Goal: Task Accomplishment & Management: Complete application form

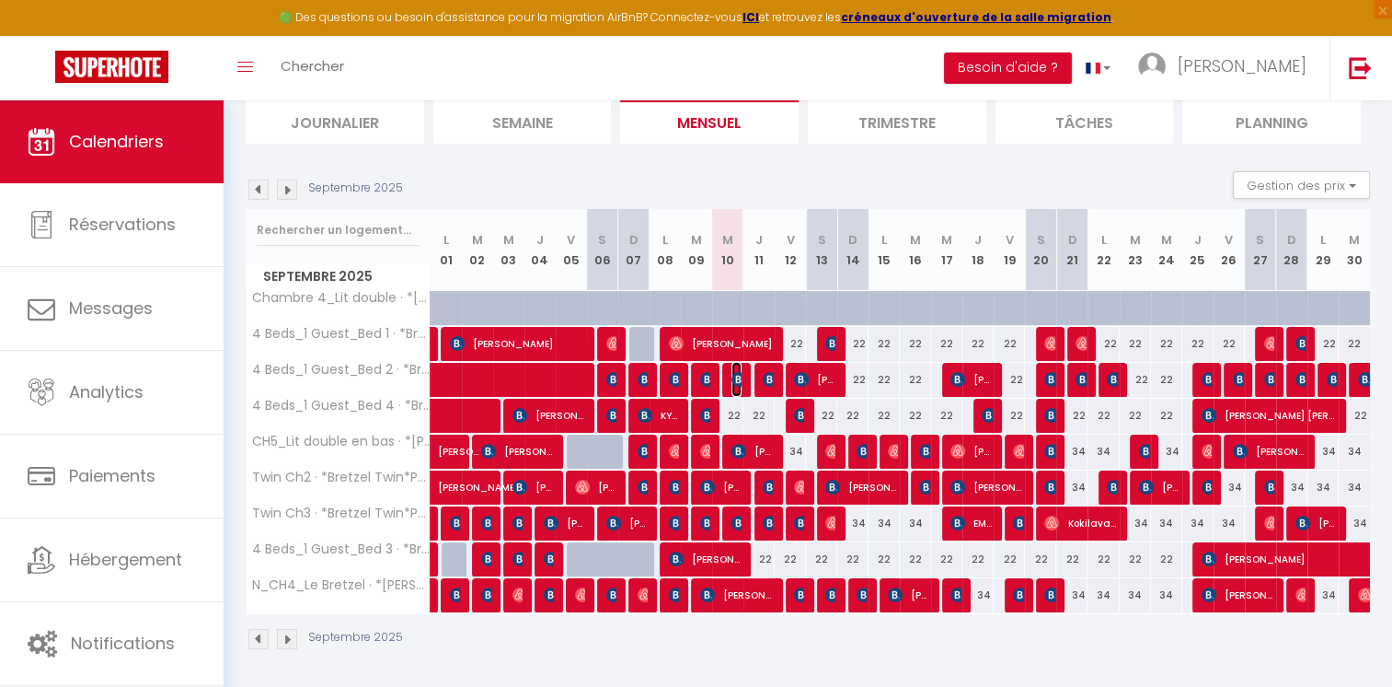
click at [738, 379] on img at bounding box center [739, 379] width 15 height 15
select select "OK"
select select "KO"
select select "0"
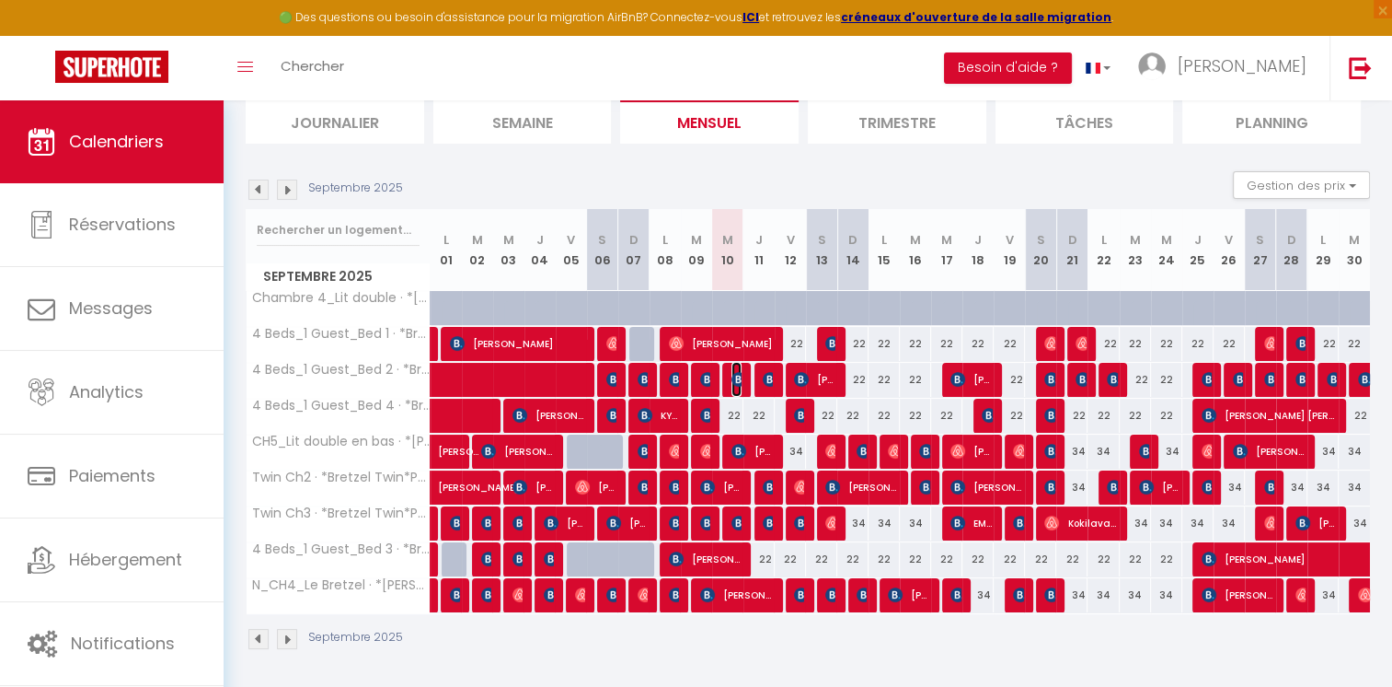
select select "1"
select select
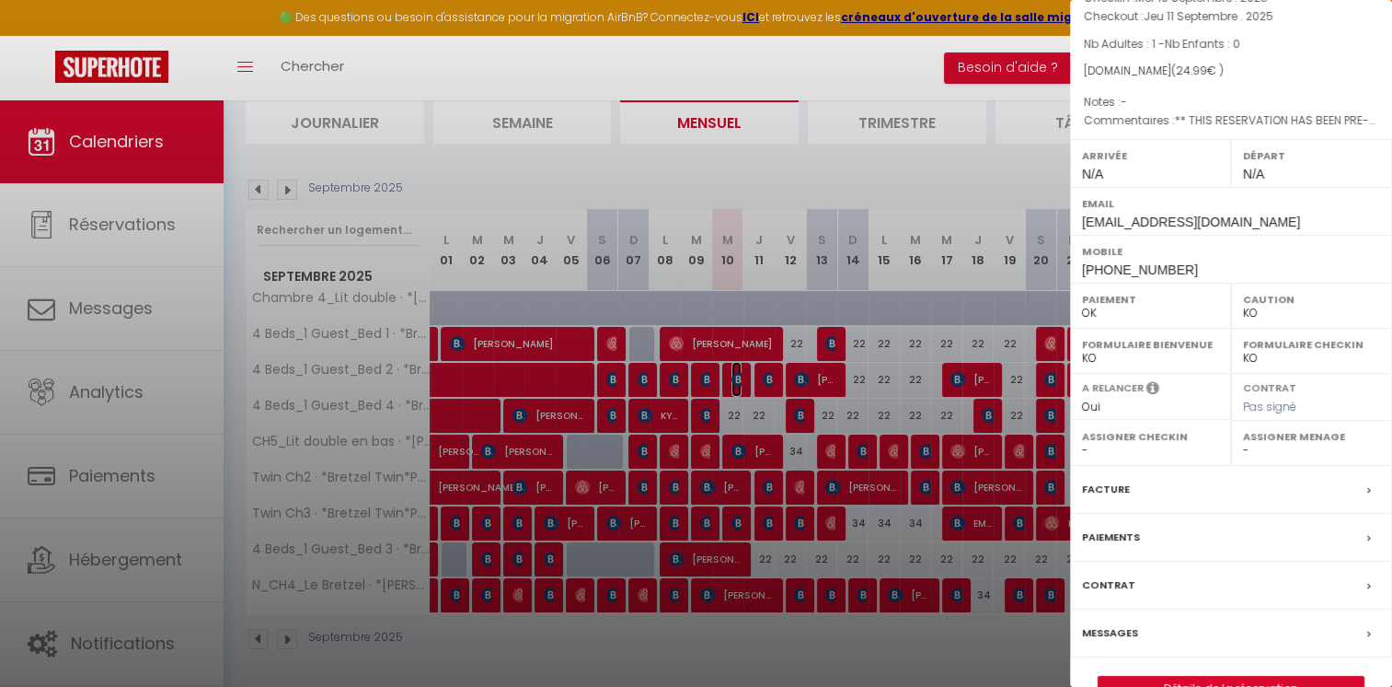
scroll to position [184, 0]
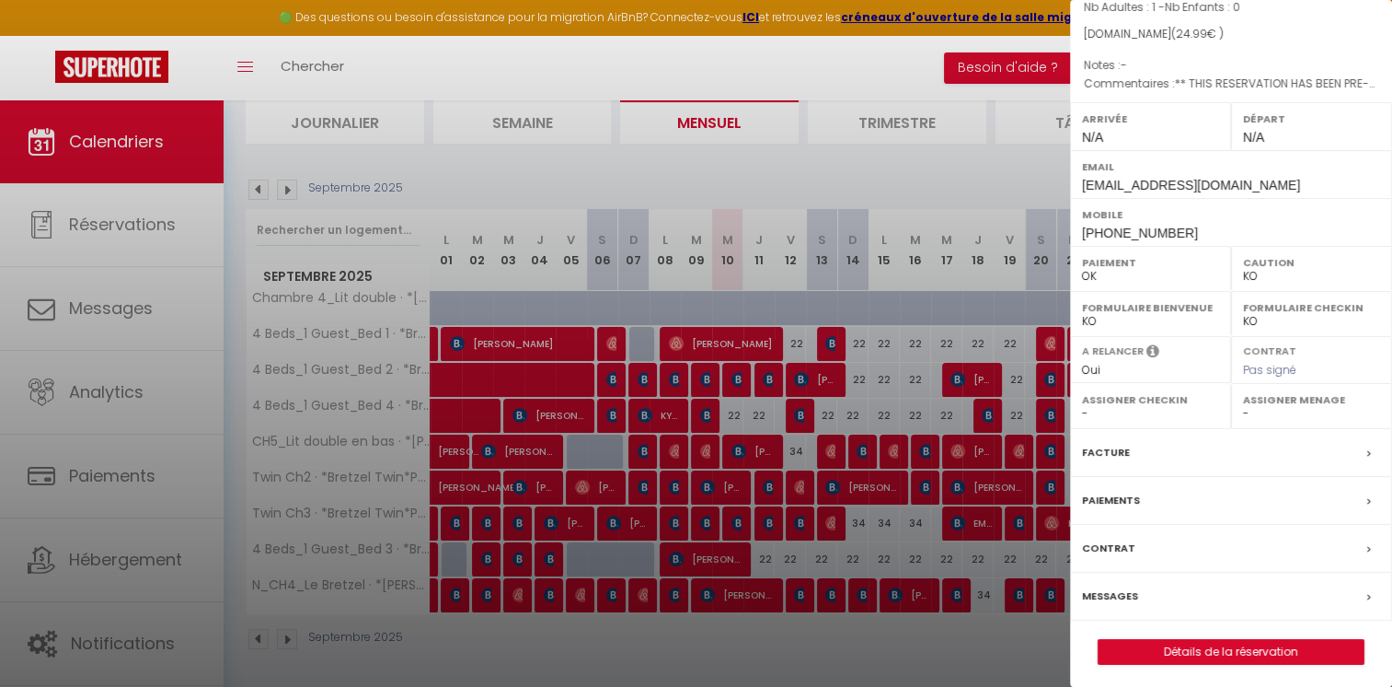
click at [1123, 586] on label "Messages" at bounding box center [1110, 595] width 56 height 19
select select
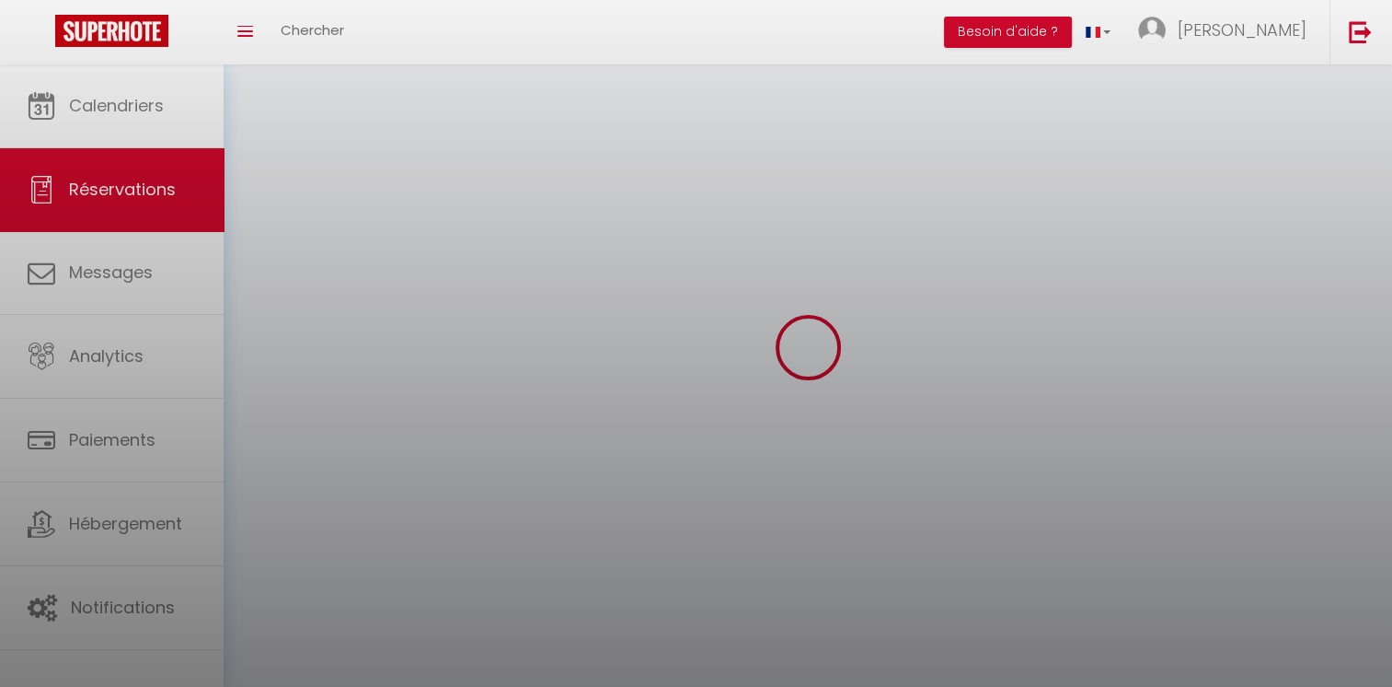
select select
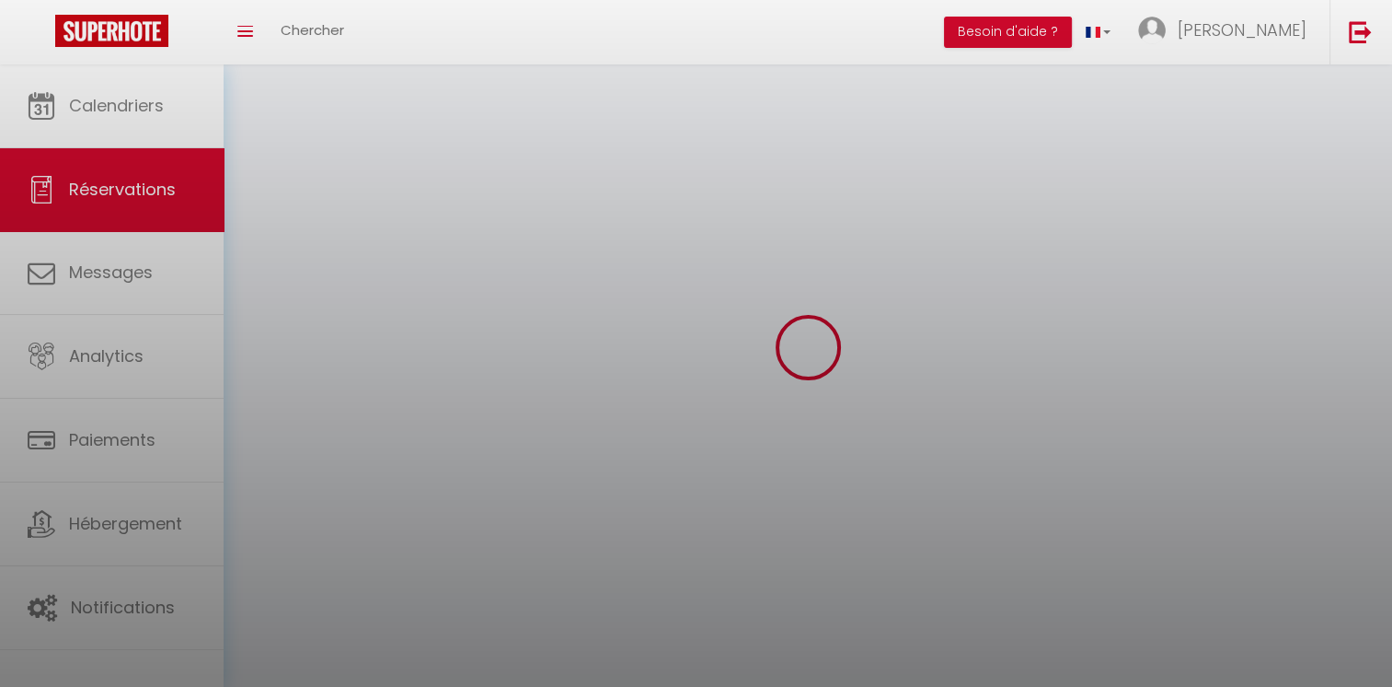
select select
checkbox input "false"
select select
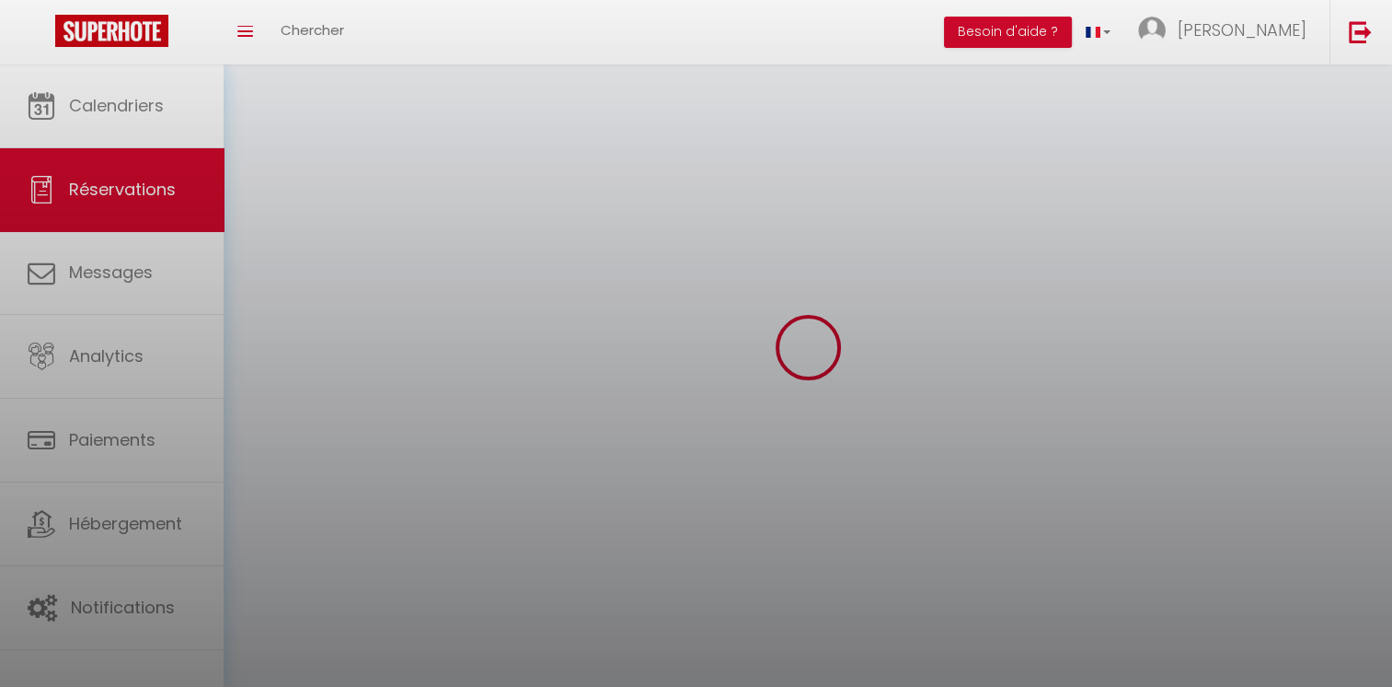
select select
checkbox input "false"
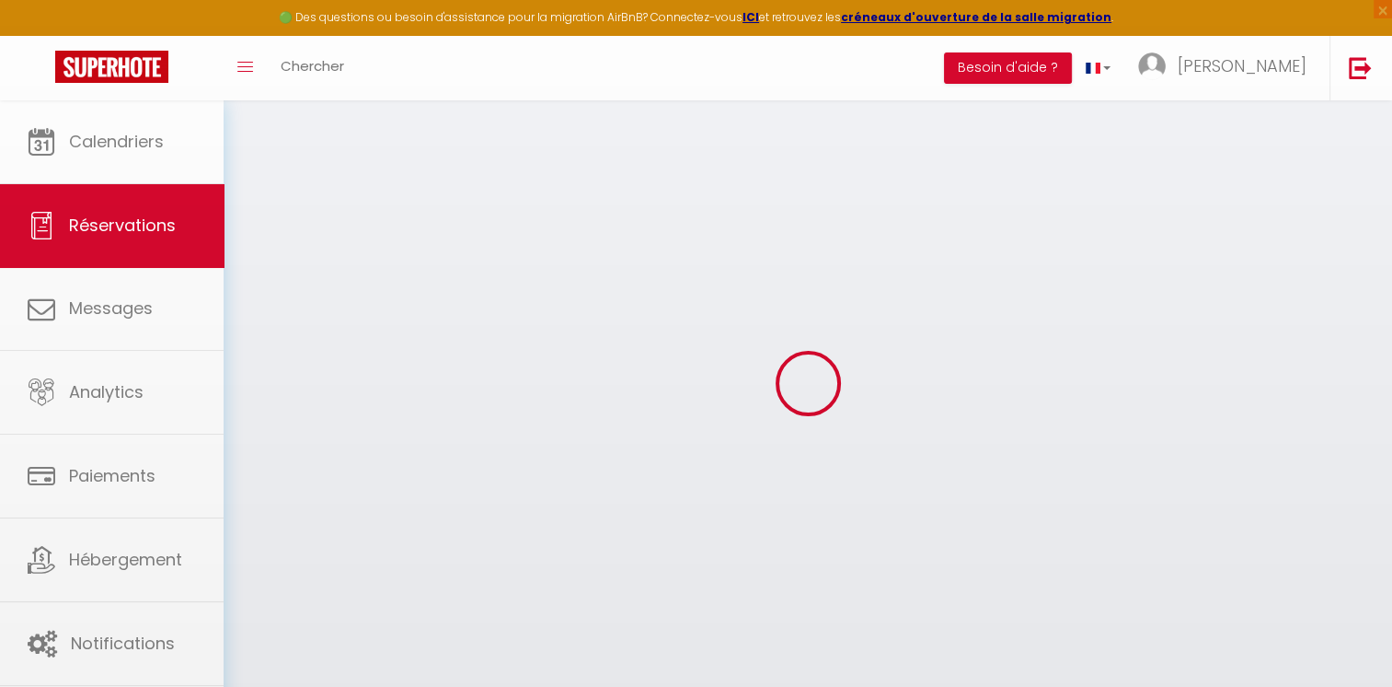
select select
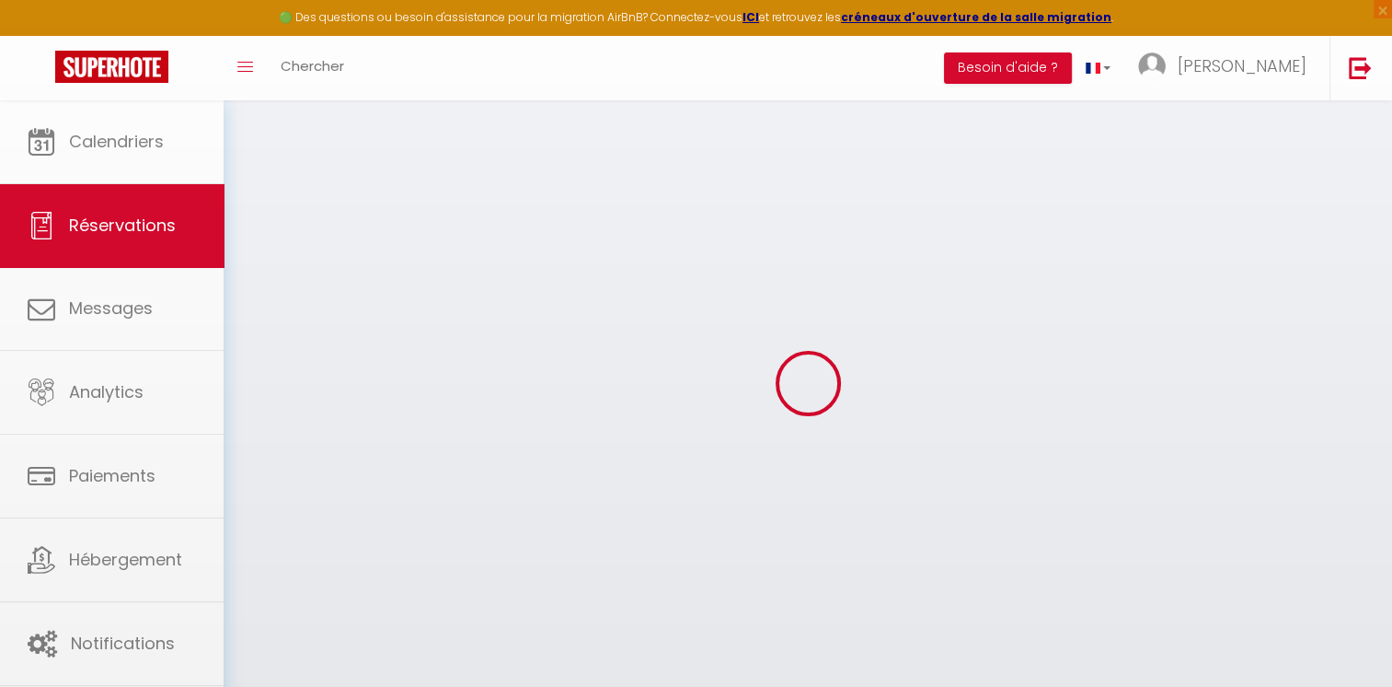
select select
checkbox input "false"
select select
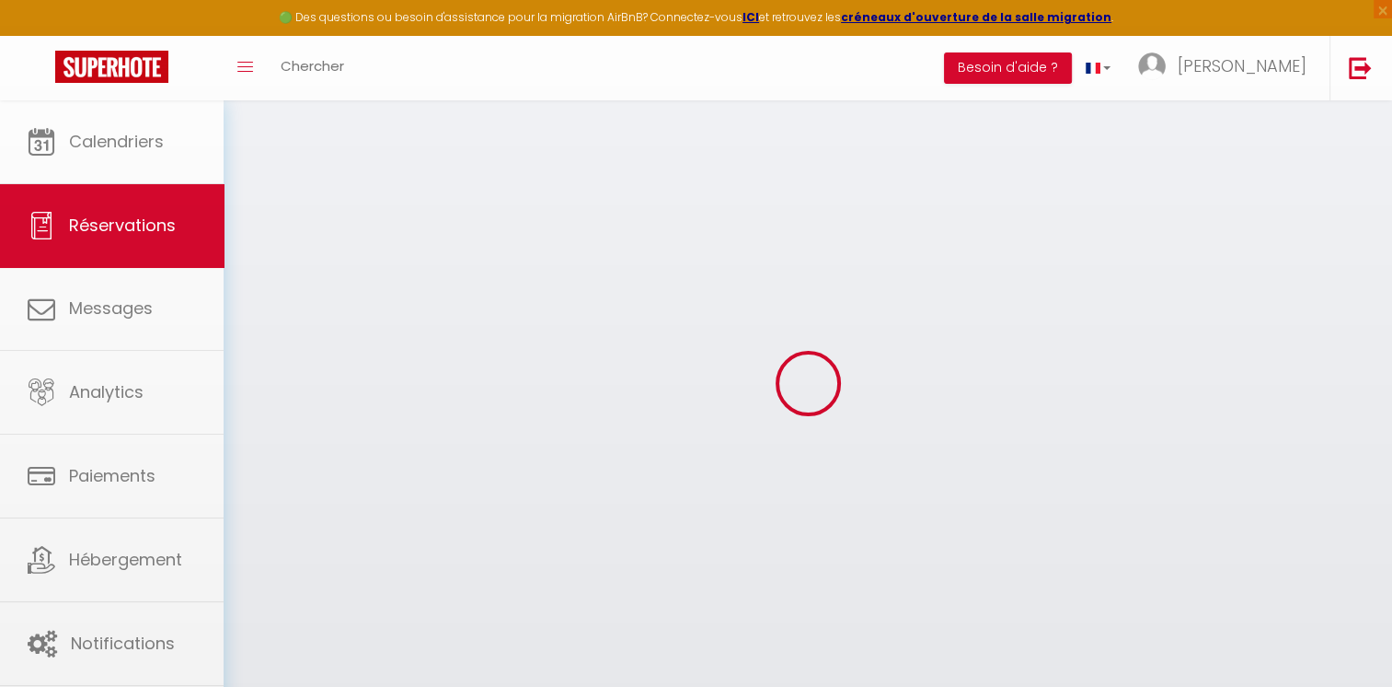
select select
checkbox input "false"
select select
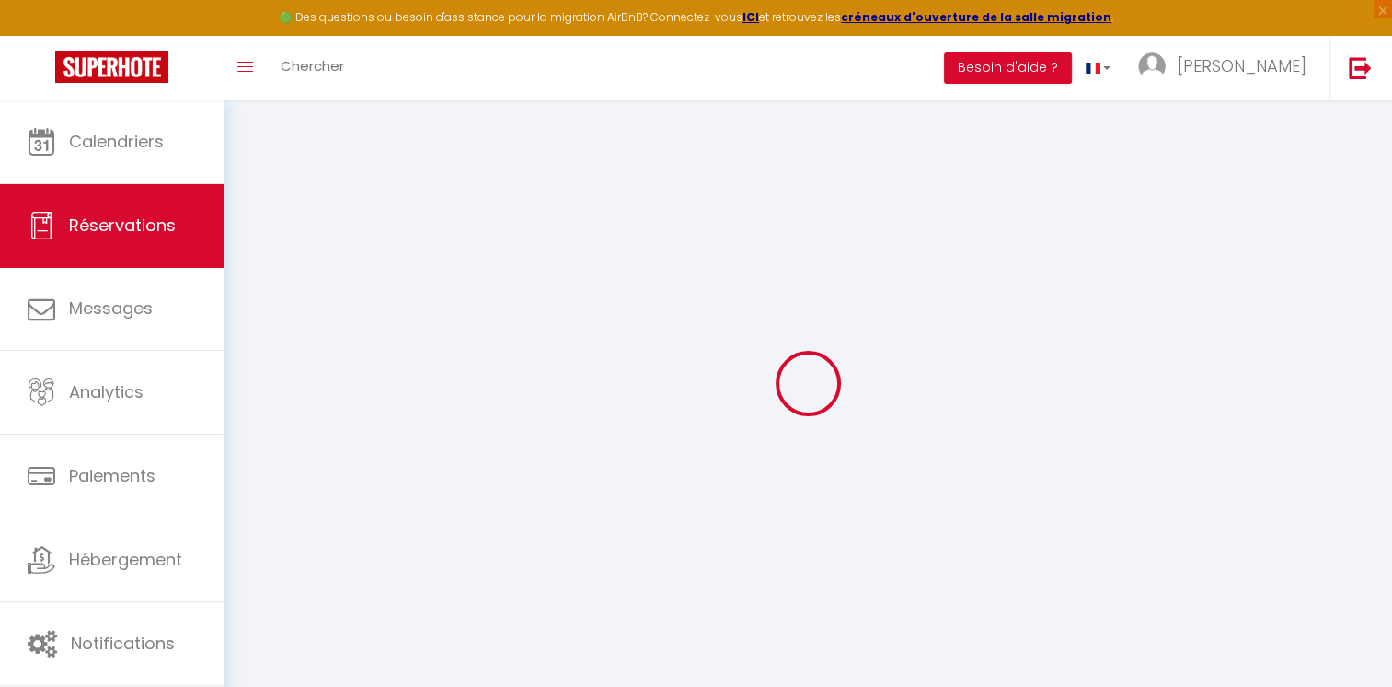
type input "Pawel"
type input "Kalenik"
type input "[EMAIL_ADDRESS][DOMAIN_NAME]"
type input "[PHONE_NUMBER]"
type input "."
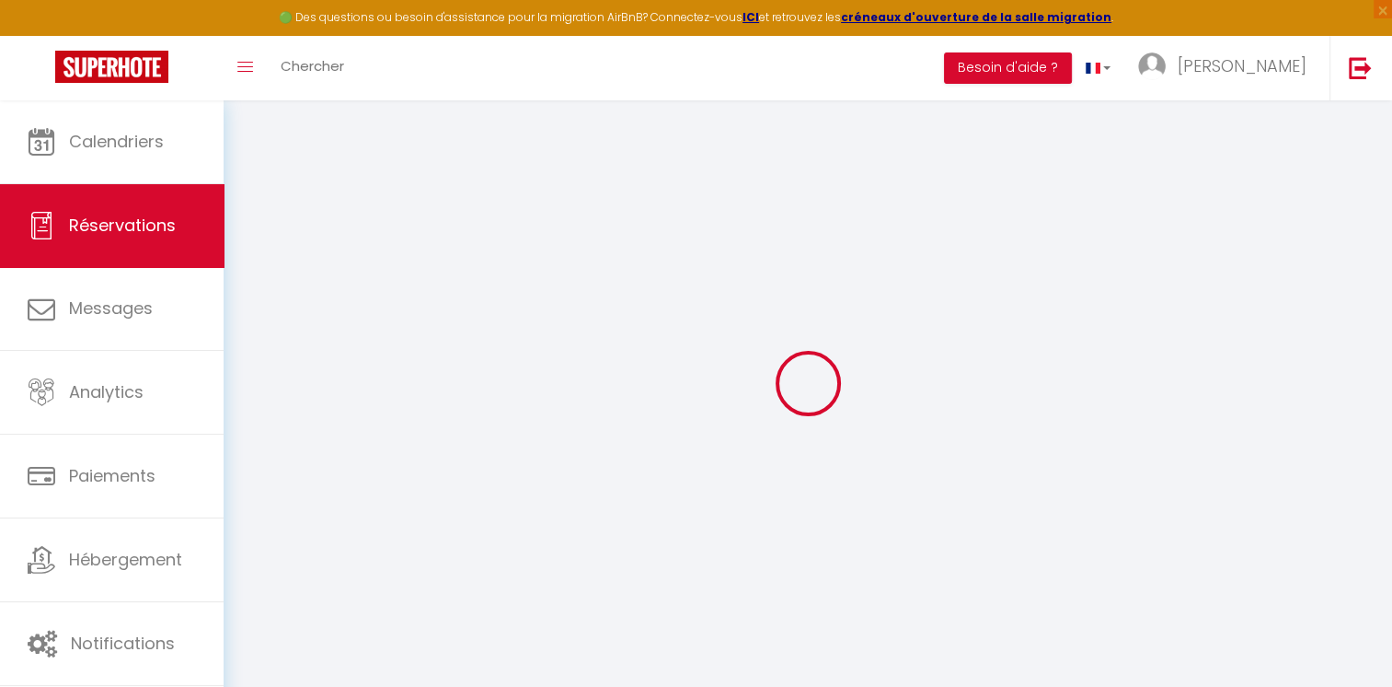
select select "PL"
type input "4.05"
type input "0.35"
select select "62516"
select select "1"
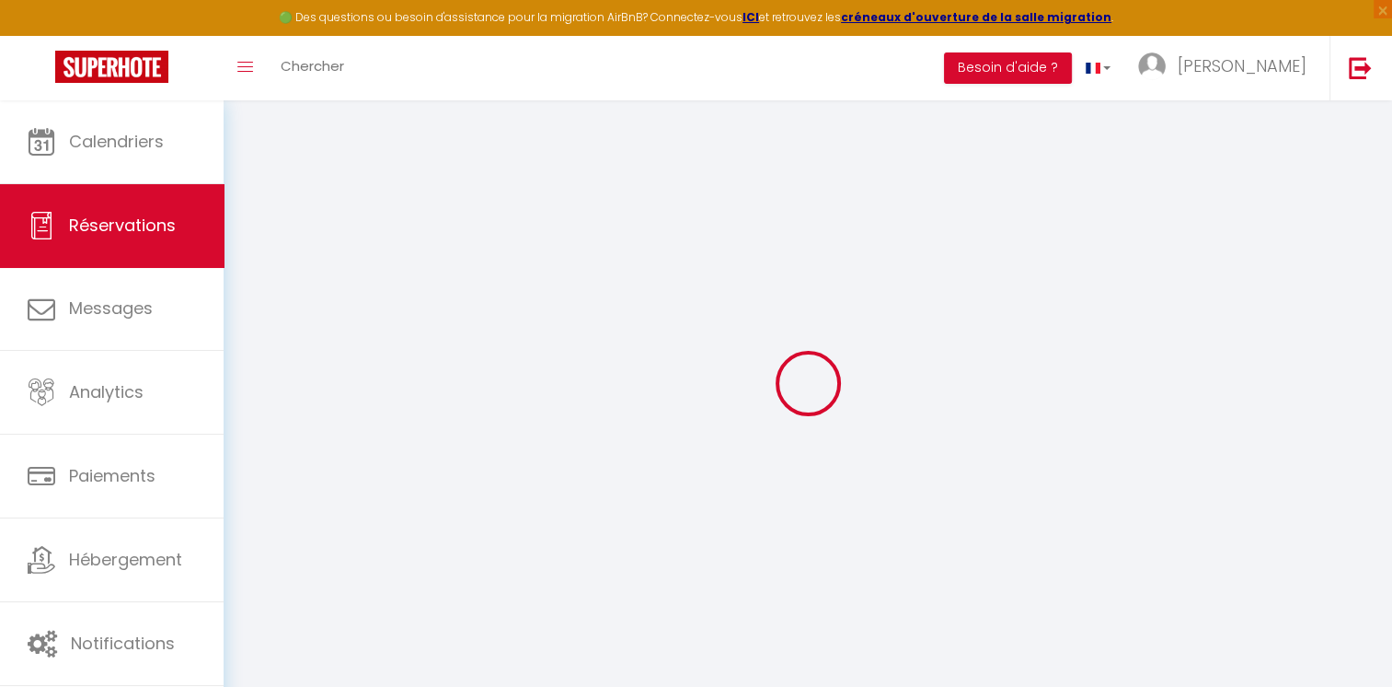
select select
type input "1"
select select "12"
select select
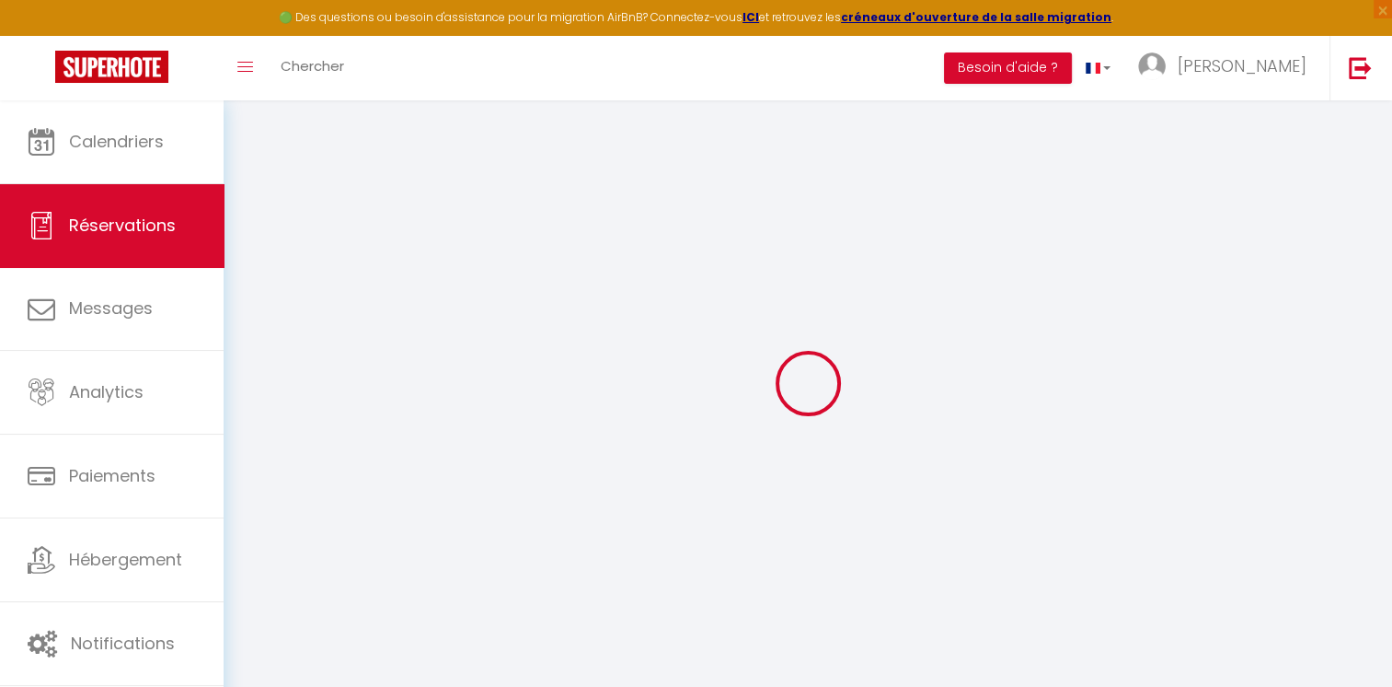
type input "23.8"
checkbox input "false"
type input "0"
select select "2"
type input "0"
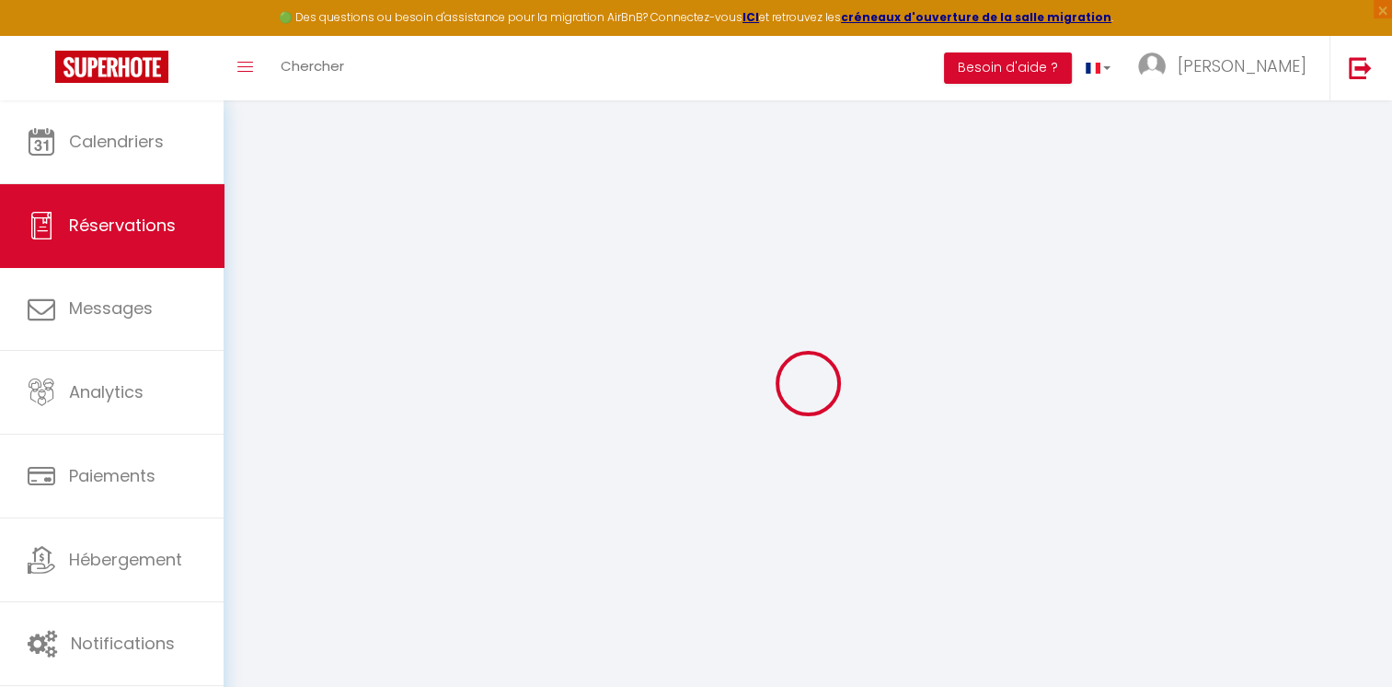
type input "0"
select select
select select "14"
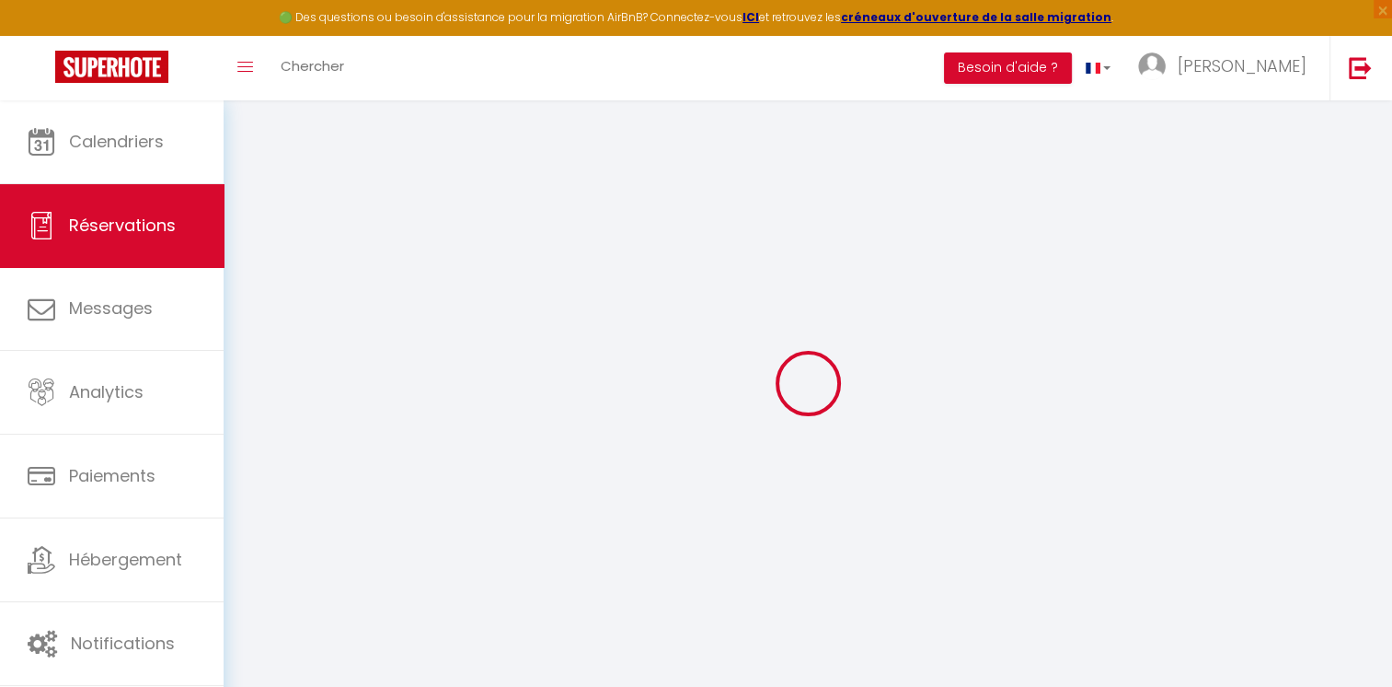
checkbox input "false"
select select
checkbox input "false"
select select
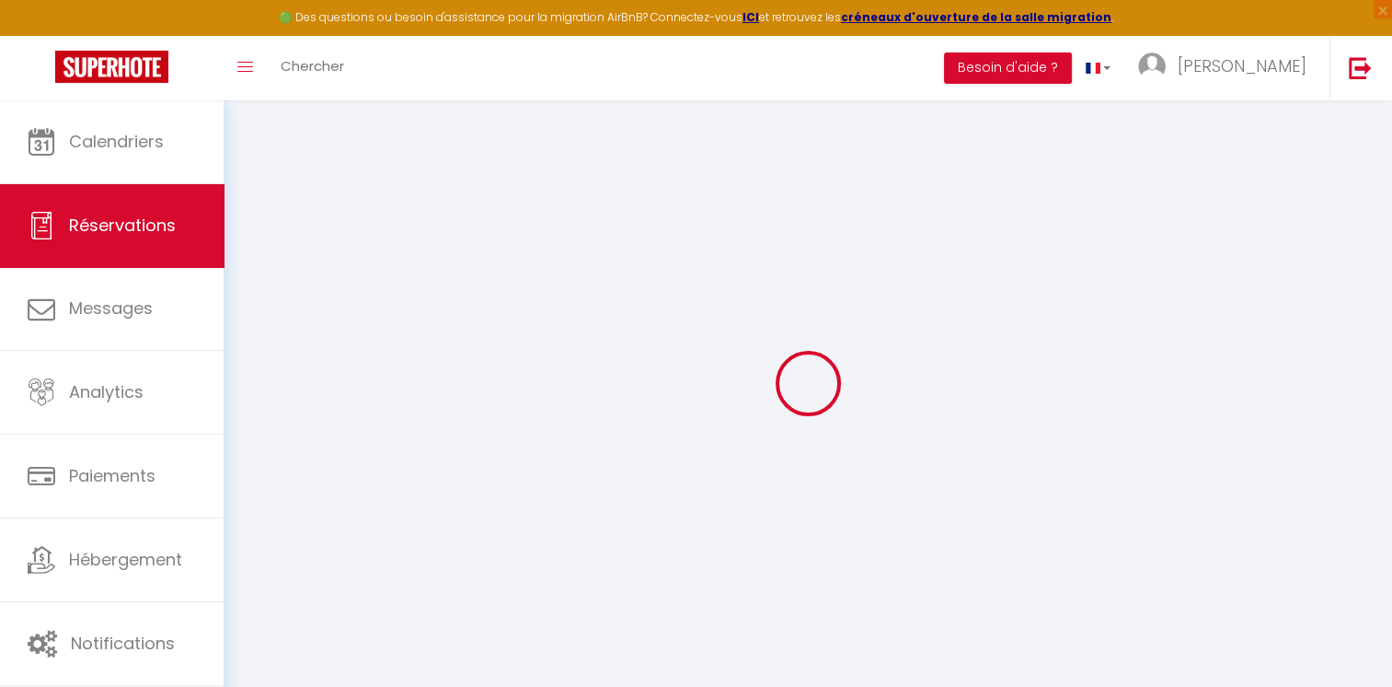
select select
checkbox input "false"
type textarea "** THIS RESERVATION HAS BEEN PRE-PAID ** BOOKING NOTE : Payment charge is EUR 0…"
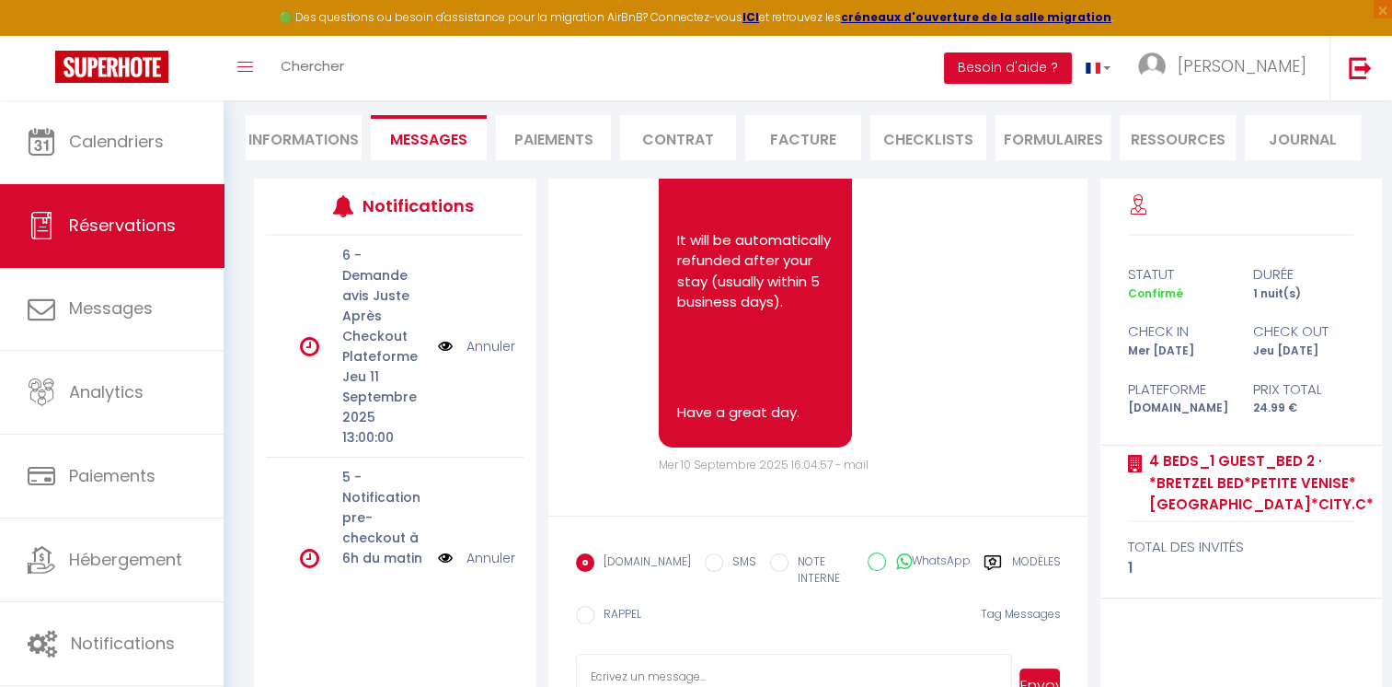
scroll to position [213, 0]
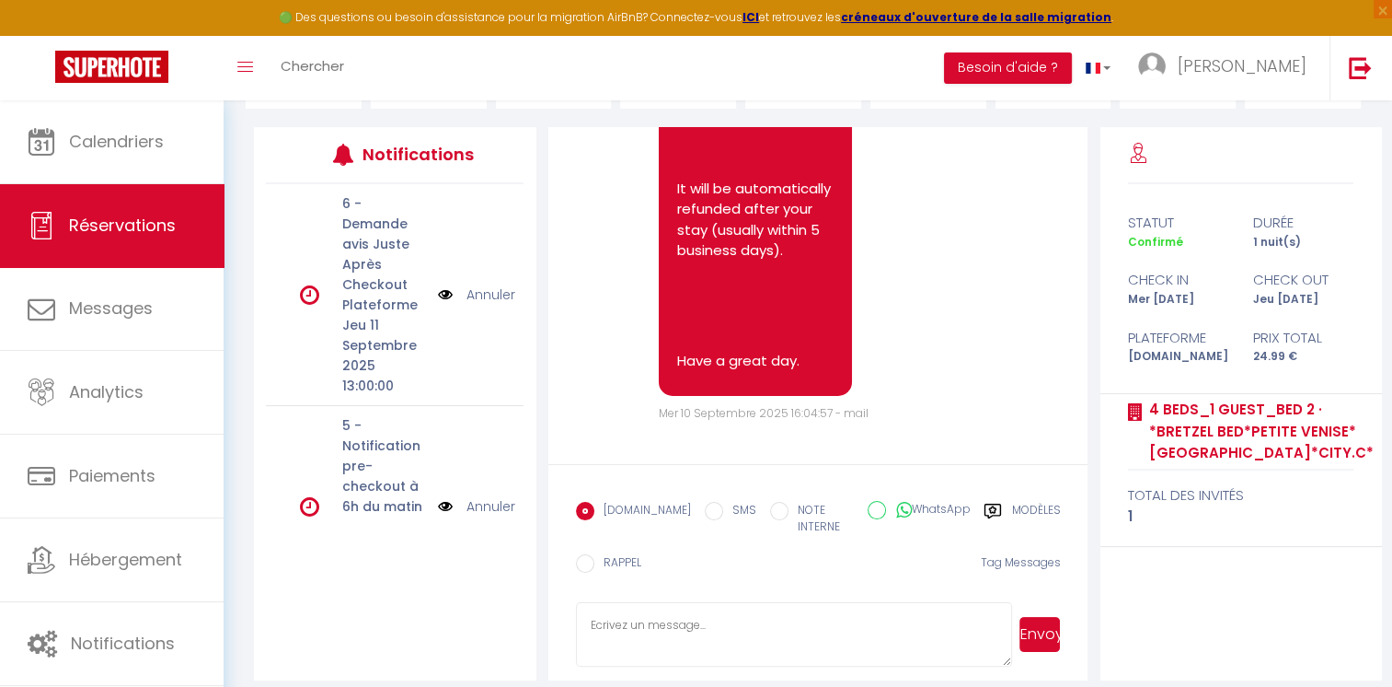
click at [1009, 513] on div "Modèles" at bounding box center [1022, 524] width 76 height 44
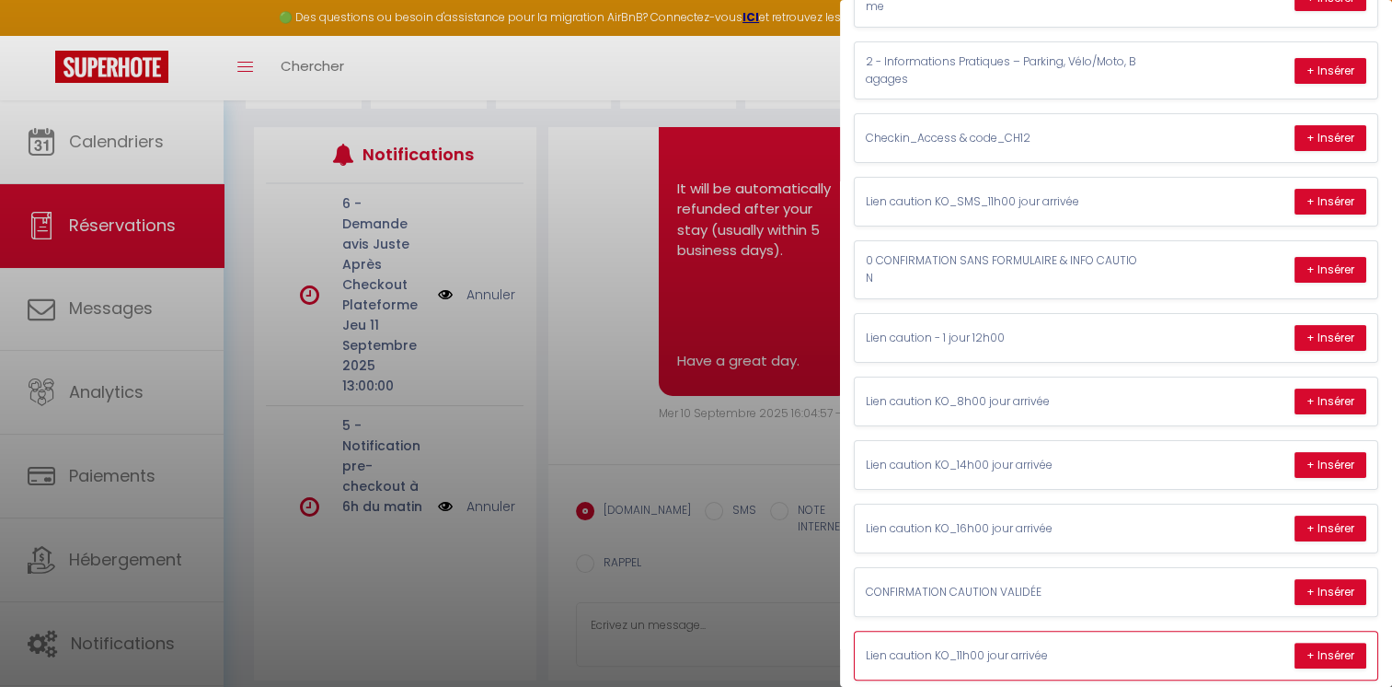
scroll to position [304, 0]
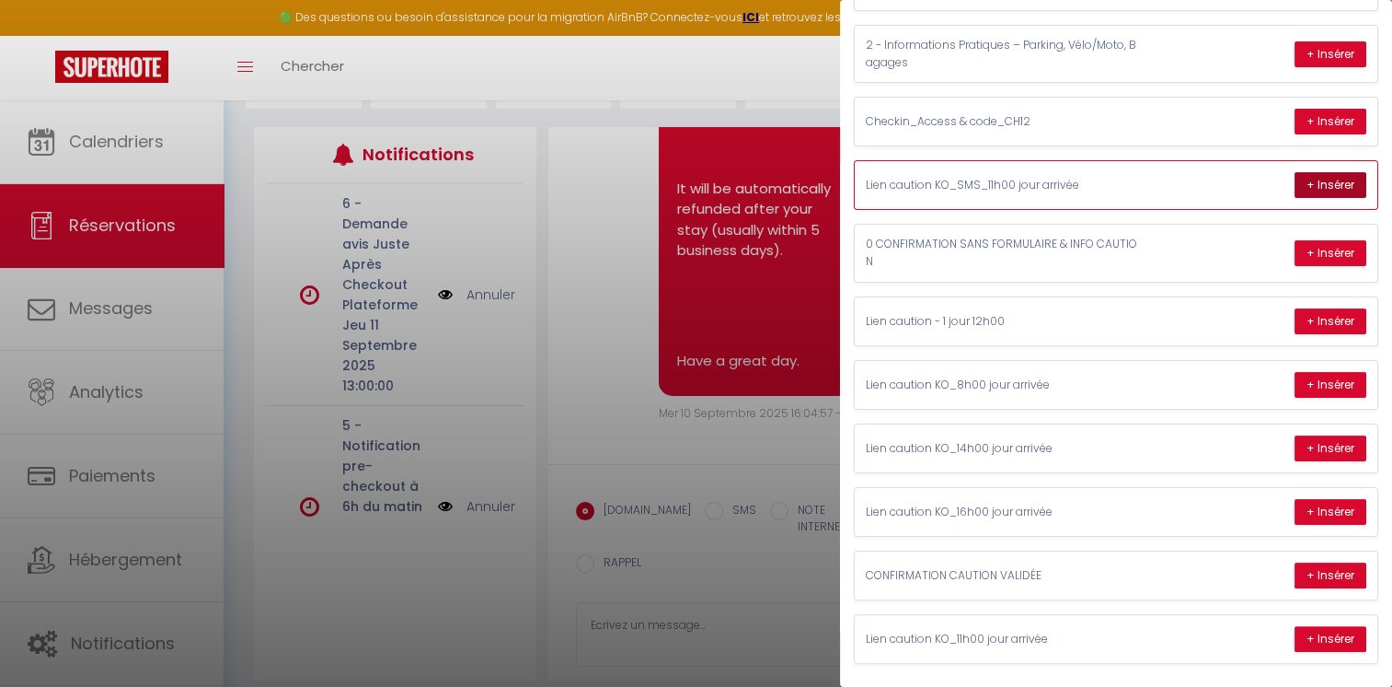
click at [1307, 180] on button "+ Insérer" at bounding box center [1331, 185] width 72 height 26
type textarea "Hello Pawel, please confirm the security deposit to access the accommodation: […"
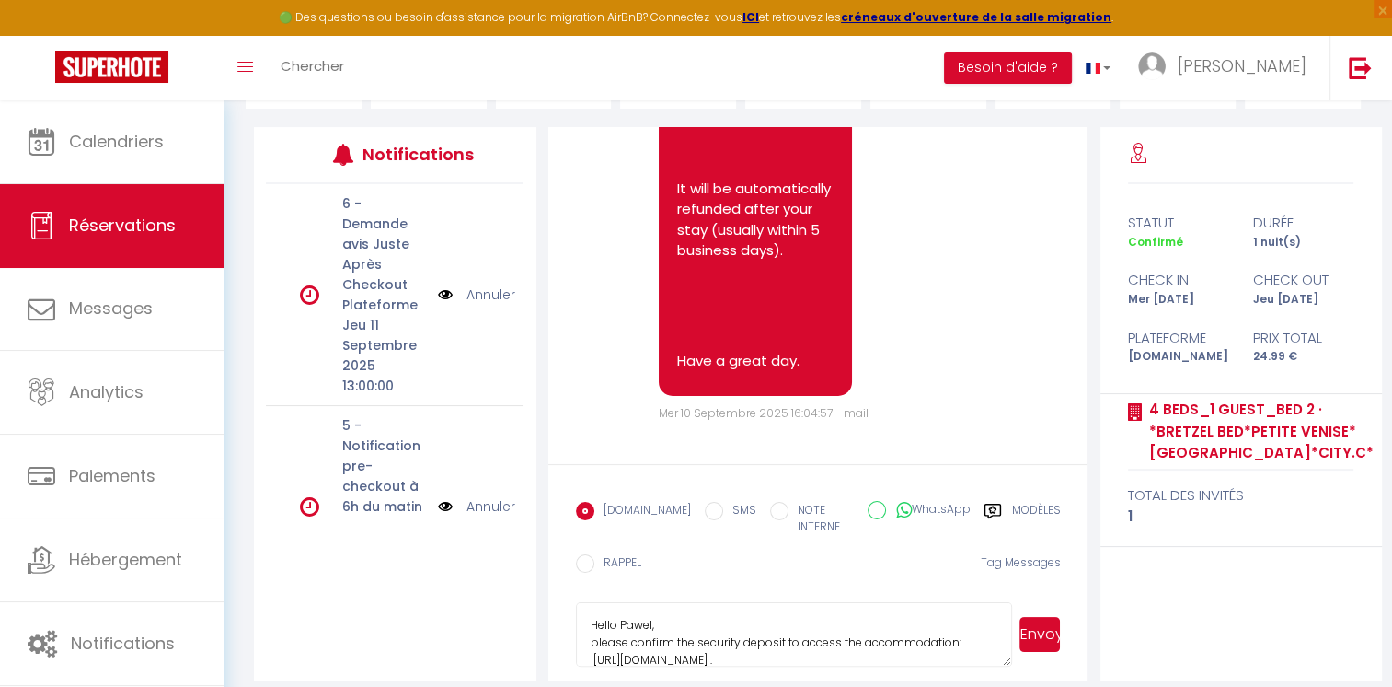
click at [931, 512] on label "WhatsApp" at bounding box center [928, 511] width 84 height 20
click at [886, 512] on input "WhatsApp" at bounding box center [877, 510] width 18 height 18
radio input "true"
radio input "false"
click at [1038, 617] on button "Envoyer" at bounding box center [1040, 634] width 41 height 35
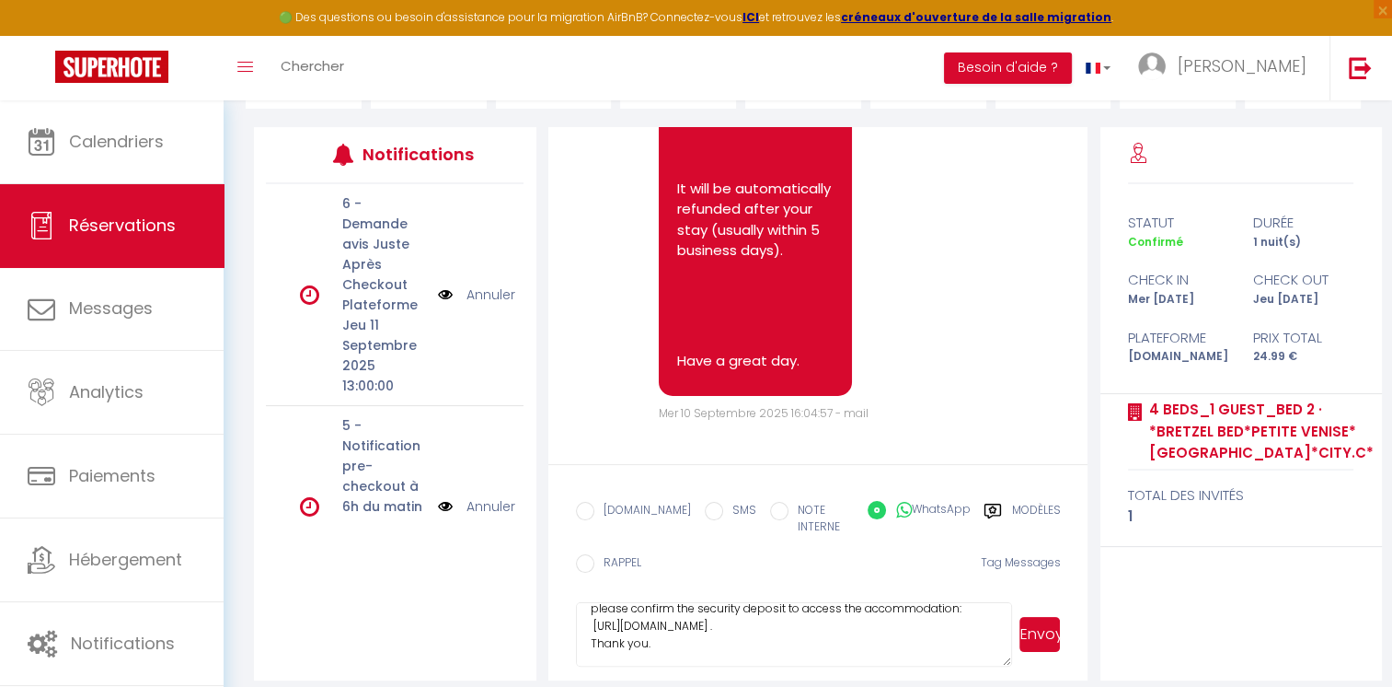
scroll to position [0, 0]
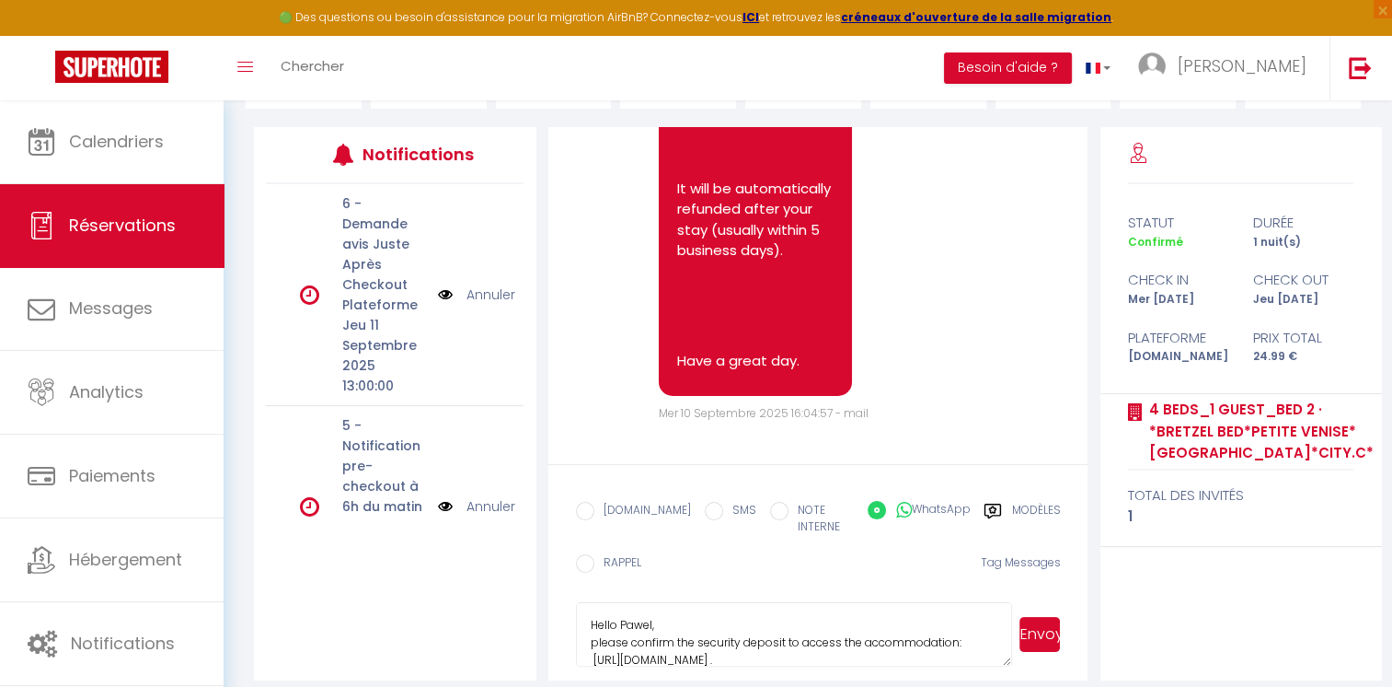
drag, startPoint x: 730, startPoint y: 637, endPoint x: 560, endPoint y: 576, distance: 180.8
click at [560, 576] on form "[DOMAIN_NAME] SMS NOTE INTERNE WhatsApp Modèles 10 « ‹ » › [DATE] [PHONE_NUMBER…" at bounding box center [818, 572] width 540 height 216
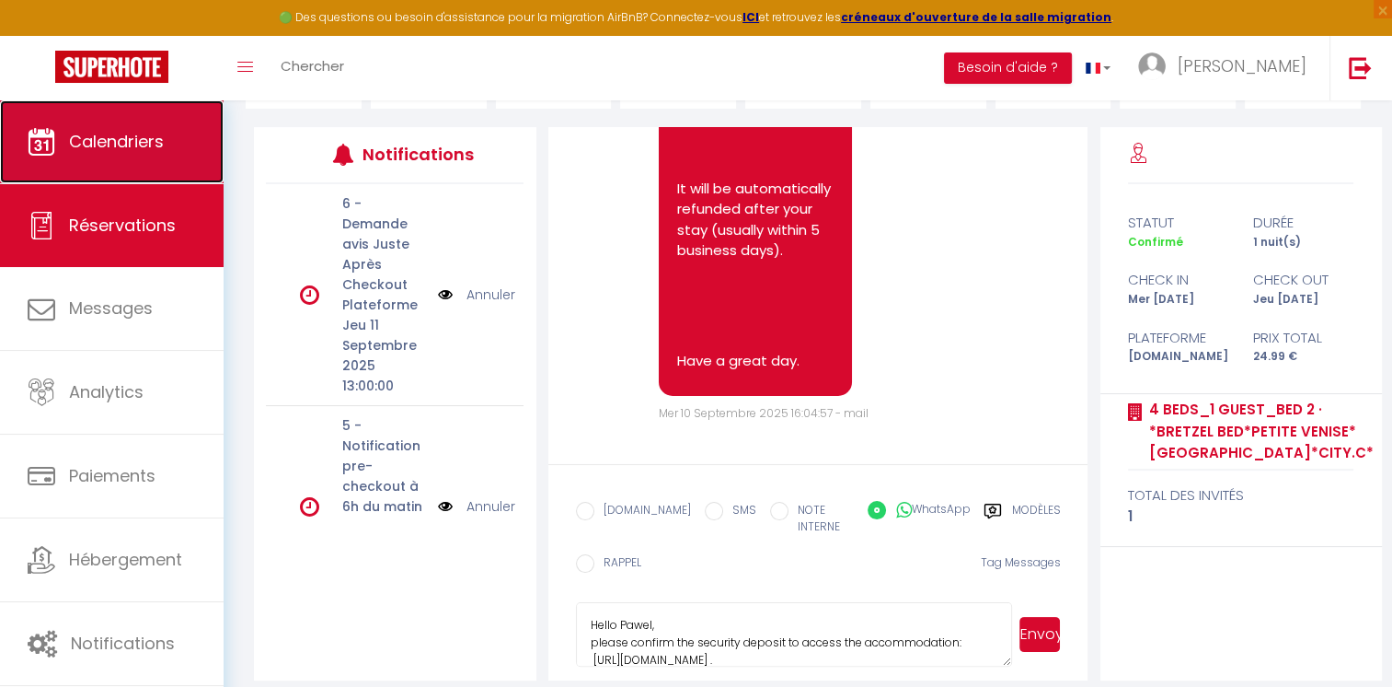
click at [133, 153] on span "Calendriers" at bounding box center [116, 141] width 95 height 23
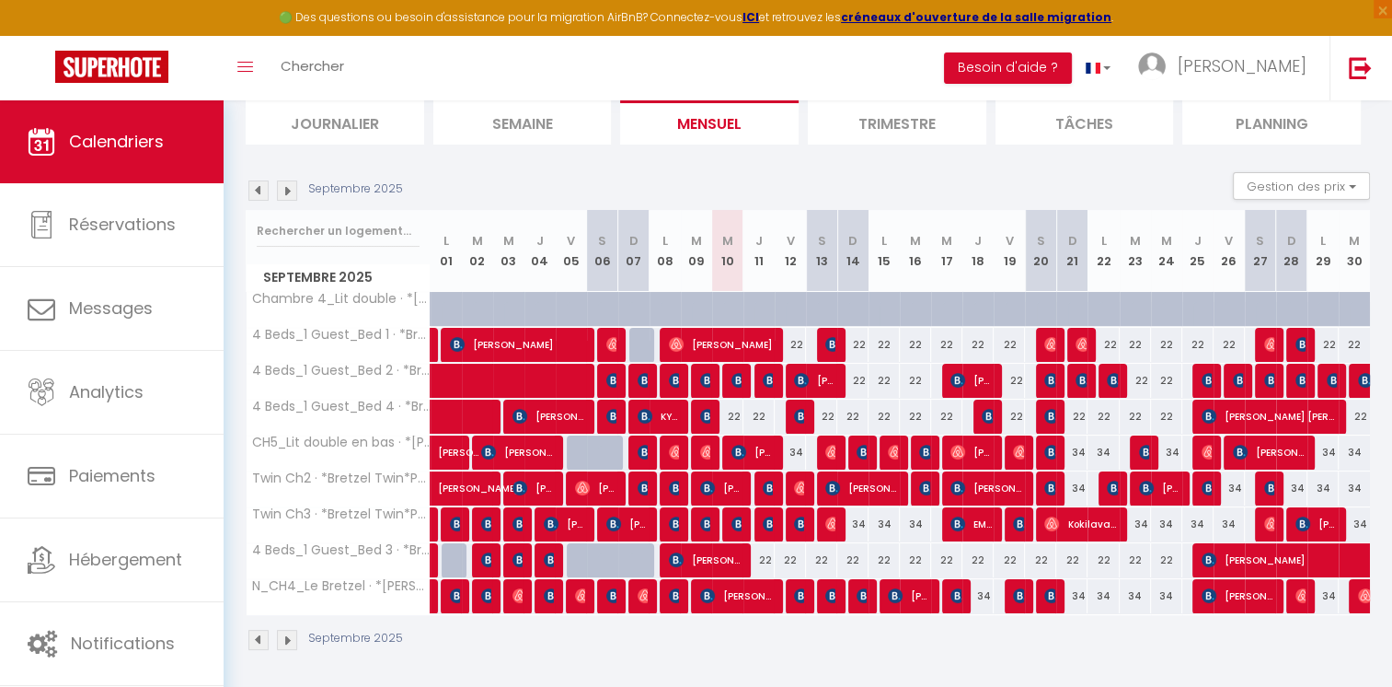
scroll to position [129, 0]
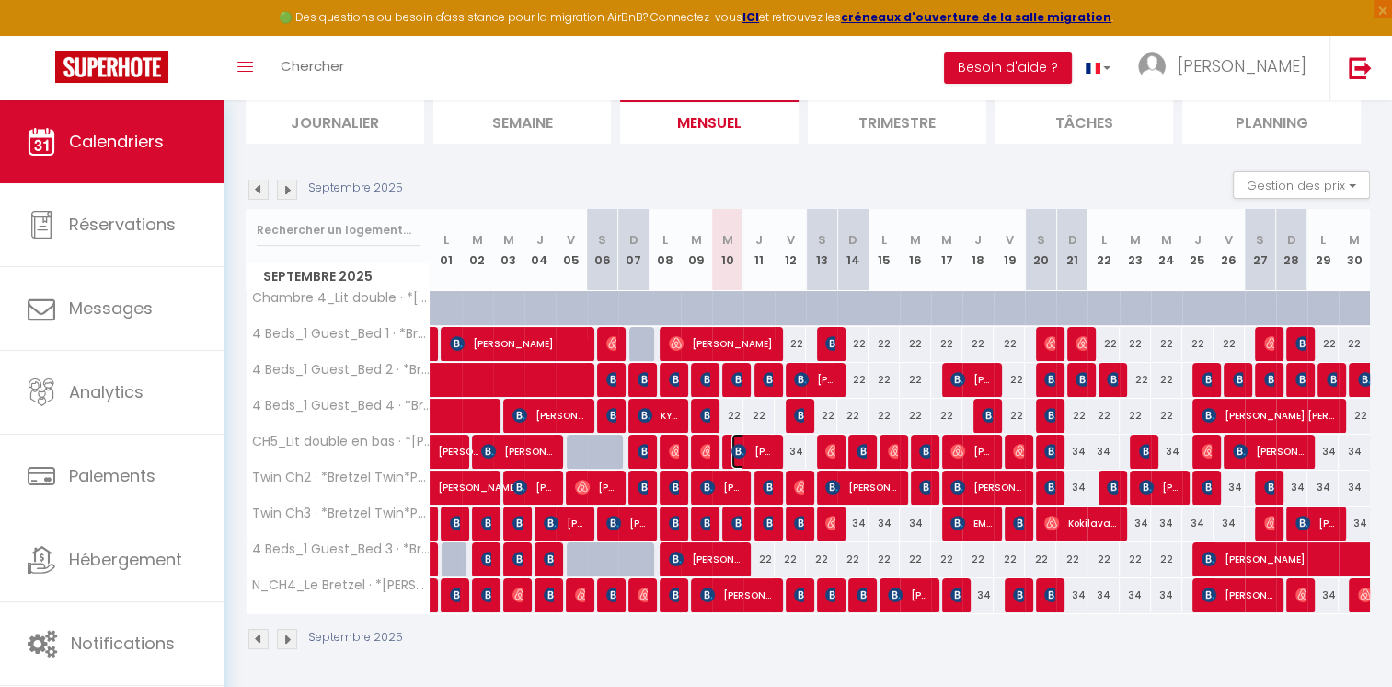
click at [741, 447] on img at bounding box center [739, 451] width 15 height 15
select select "OK"
select select "0"
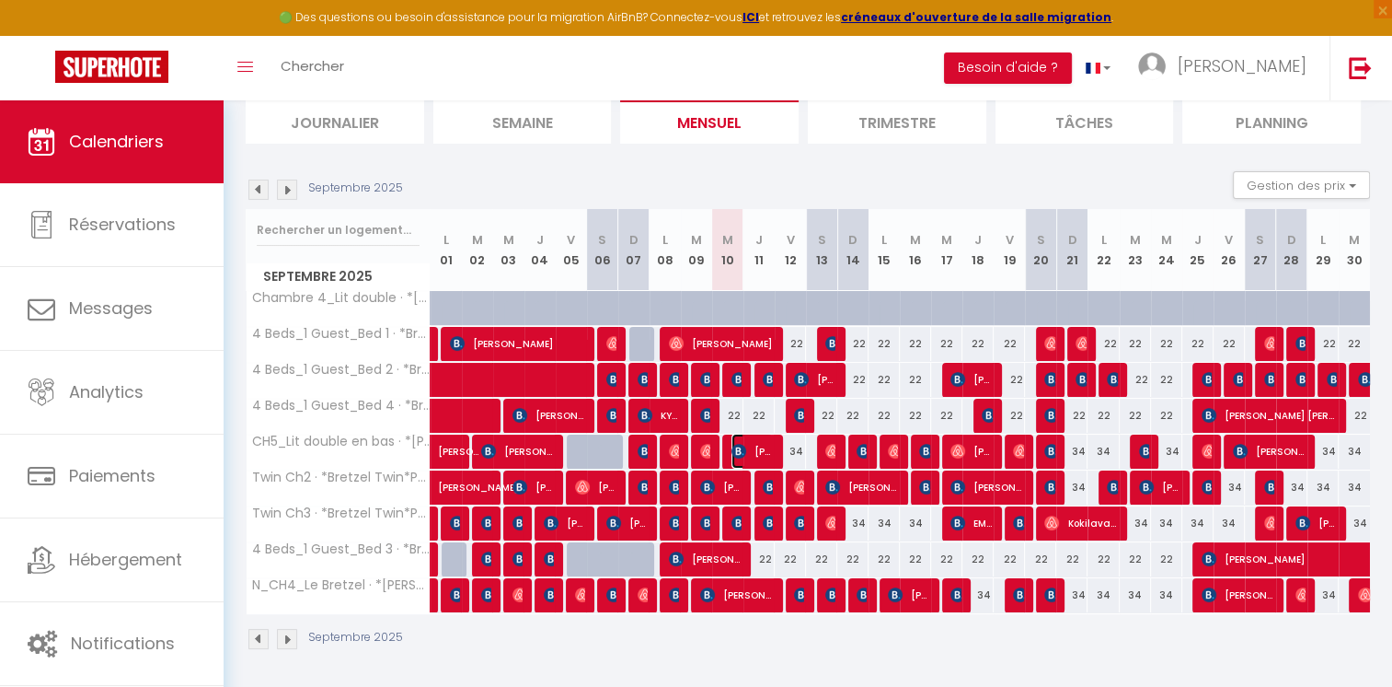
select select "1"
select select
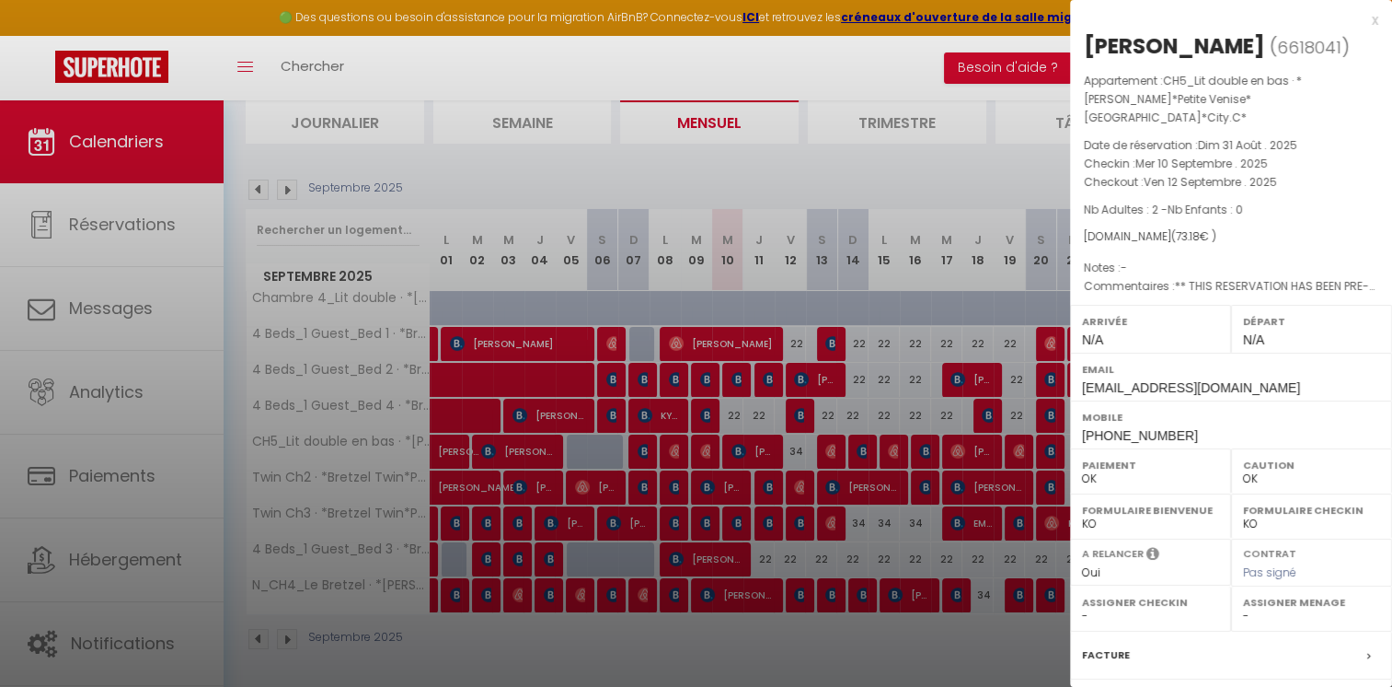
click at [776, 640] on div at bounding box center [696, 343] width 1392 height 687
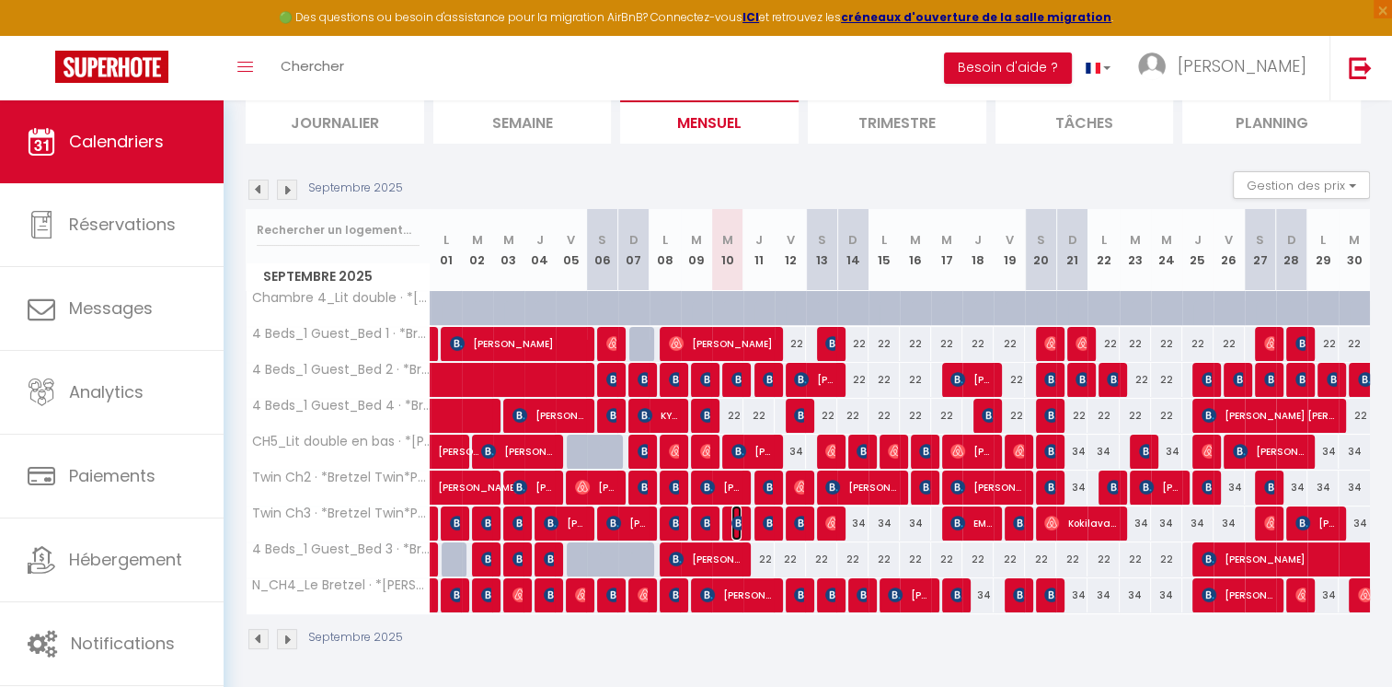
click at [736, 515] on img at bounding box center [739, 522] width 15 height 15
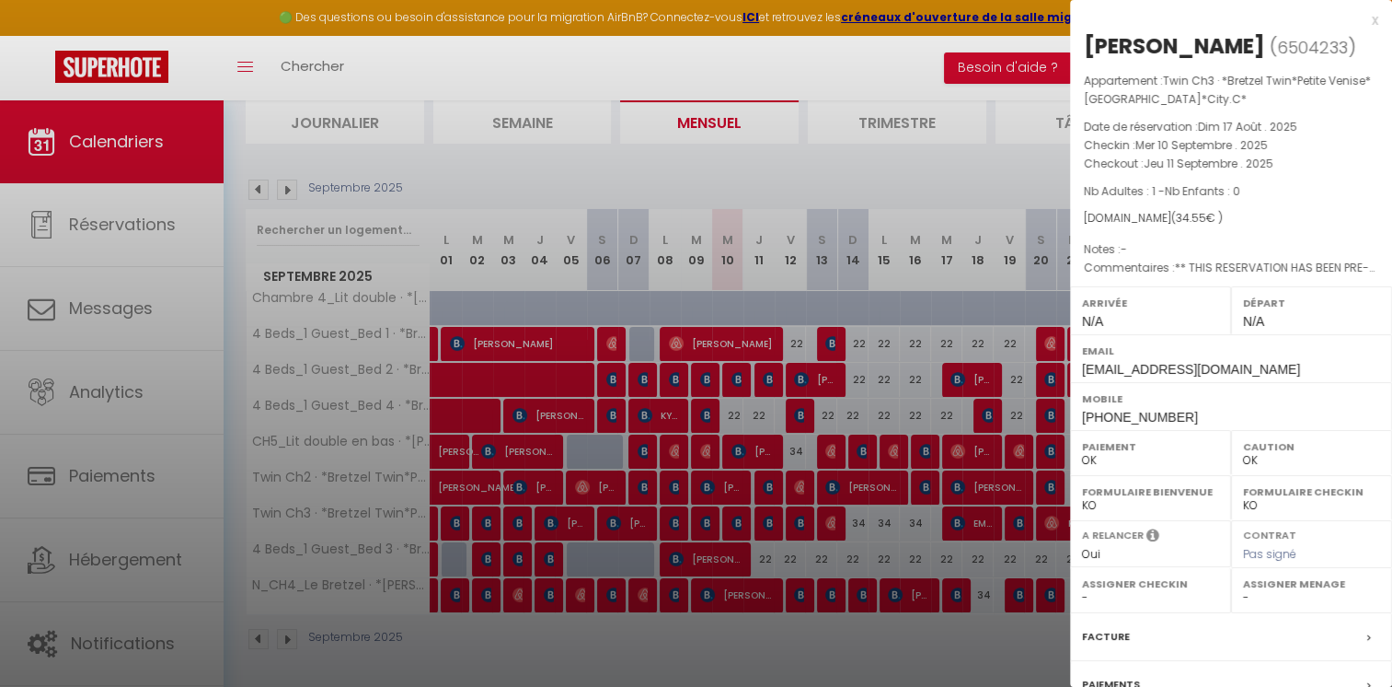
click at [758, 663] on div at bounding box center [696, 343] width 1392 height 687
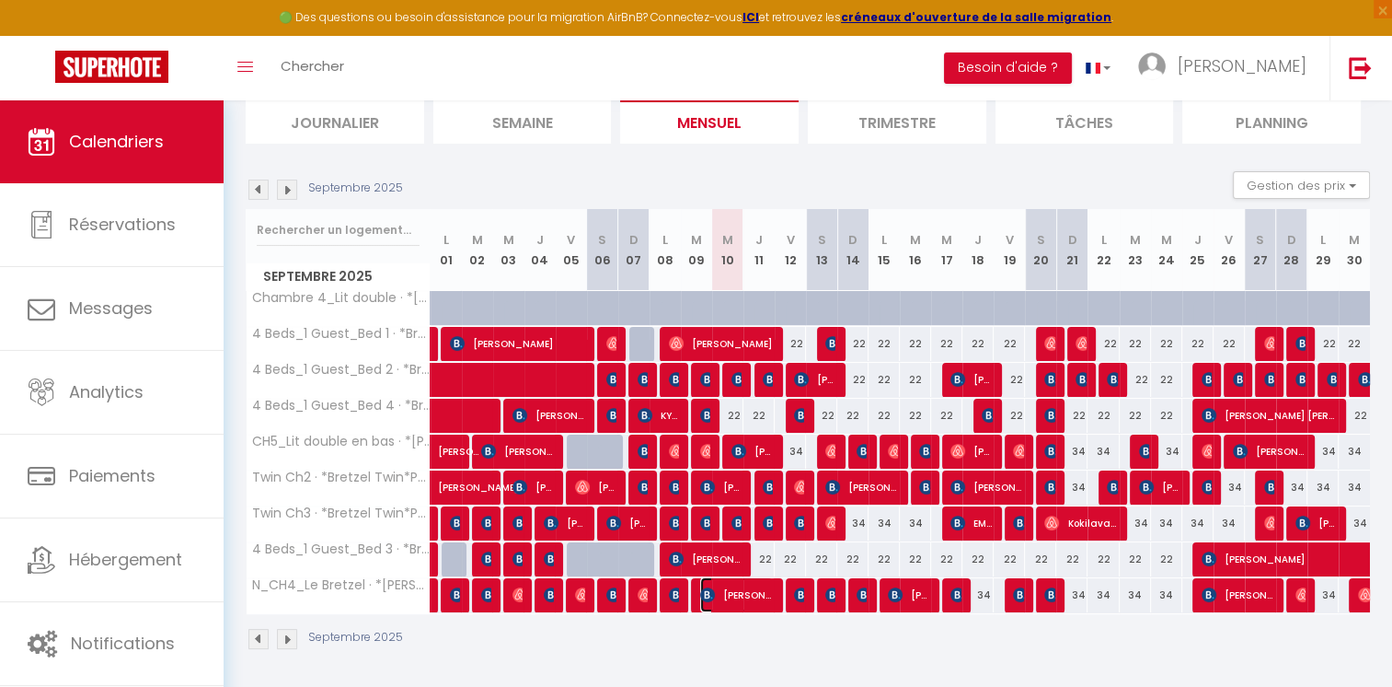
click at [745, 591] on span "[PERSON_NAME]" at bounding box center [736, 594] width 73 height 35
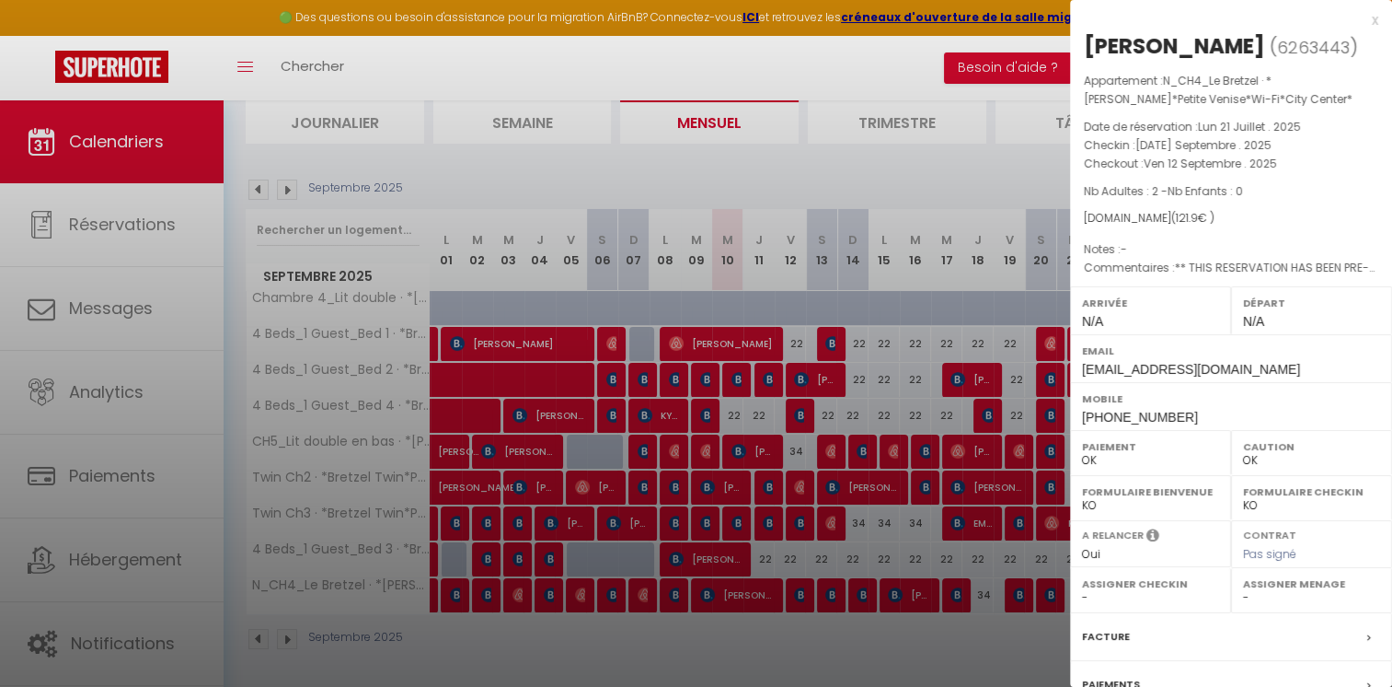
click at [883, 637] on div at bounding box center [696, 343] width 1392 height 687
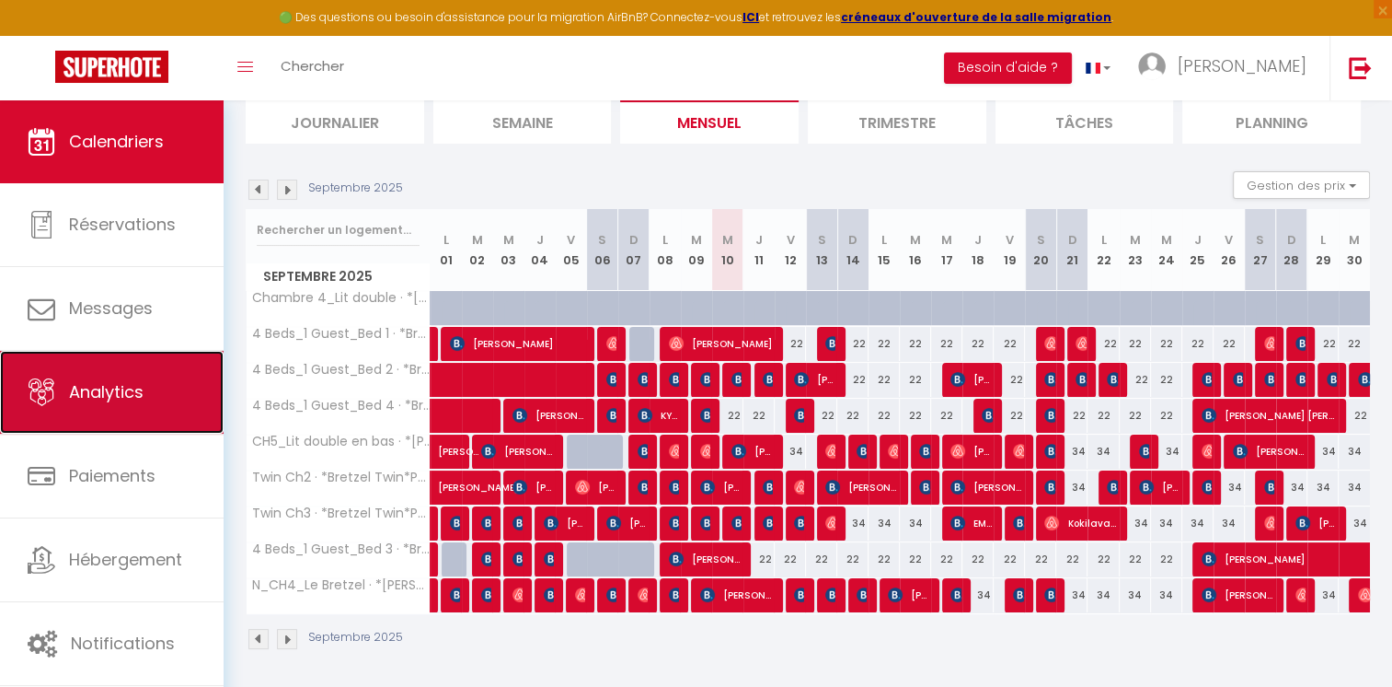
click at [177, 401] on link "Analytics" at bounding box center [112, 392] width 224 height 83
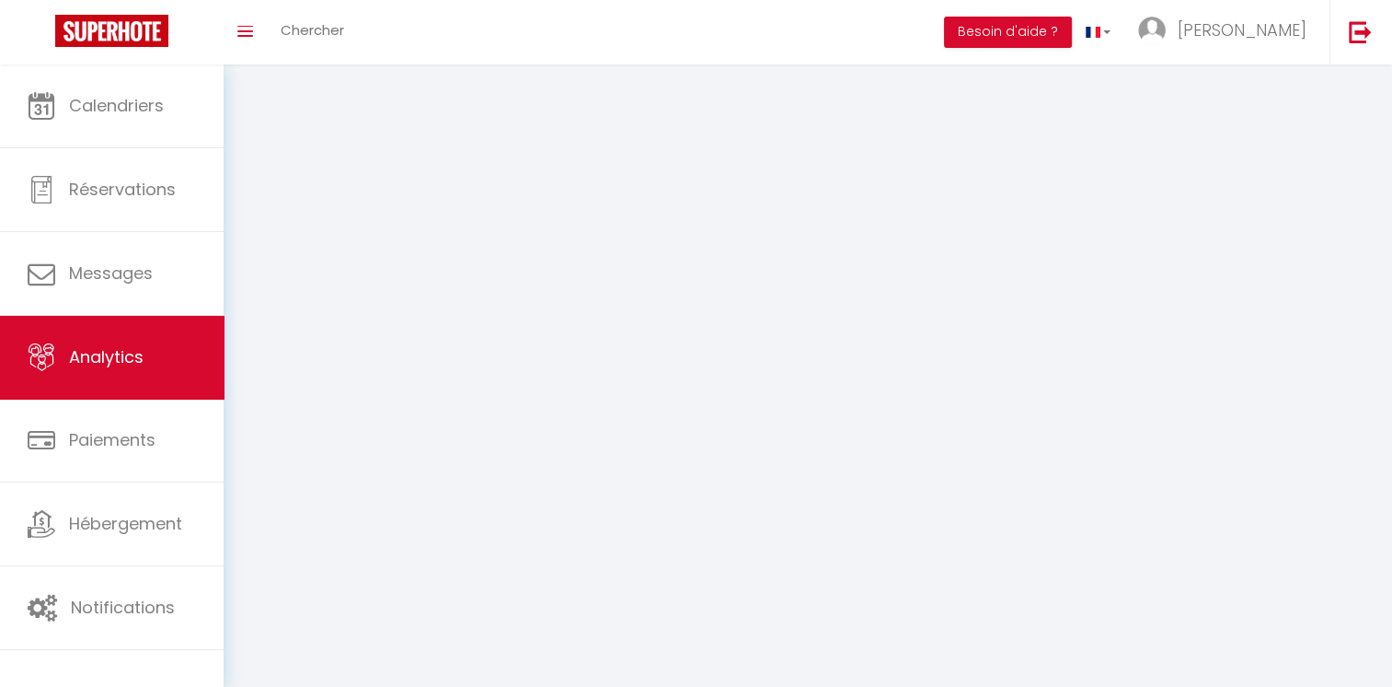
select select "2025"
select select "9"
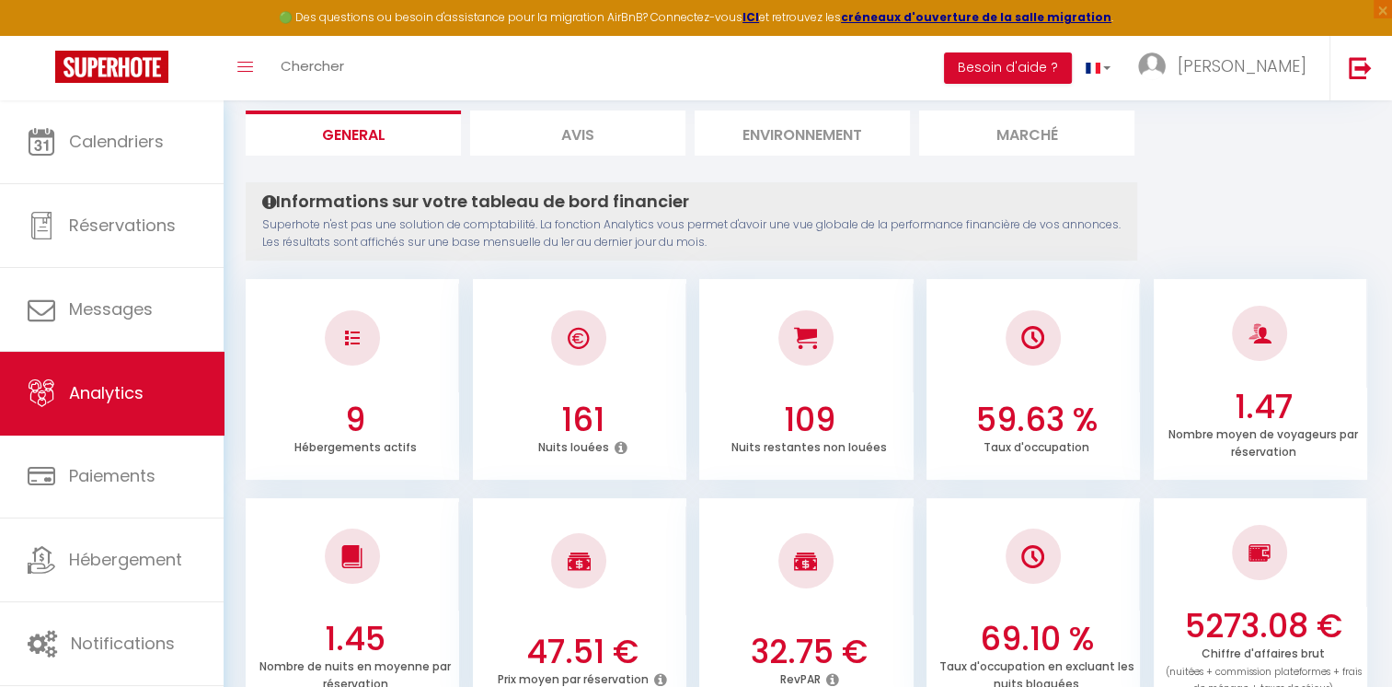
scroll to position [32, 0]
